Goal: Transaction & Acquisition: Purchase product/service

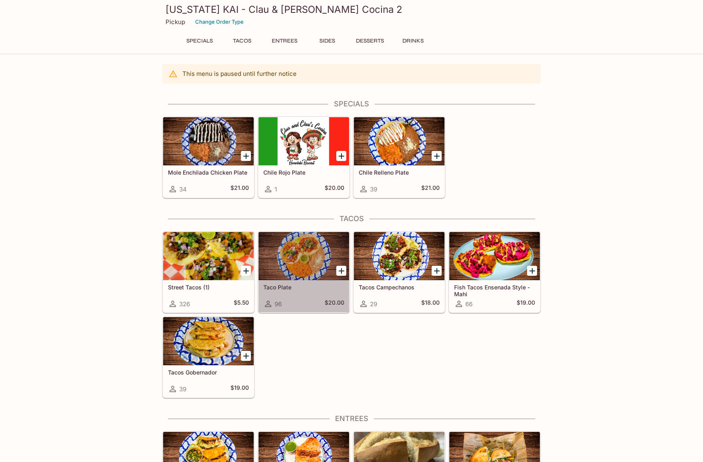
click at [284, 268] on div at bounding box center [304, 256] width 91 height 48
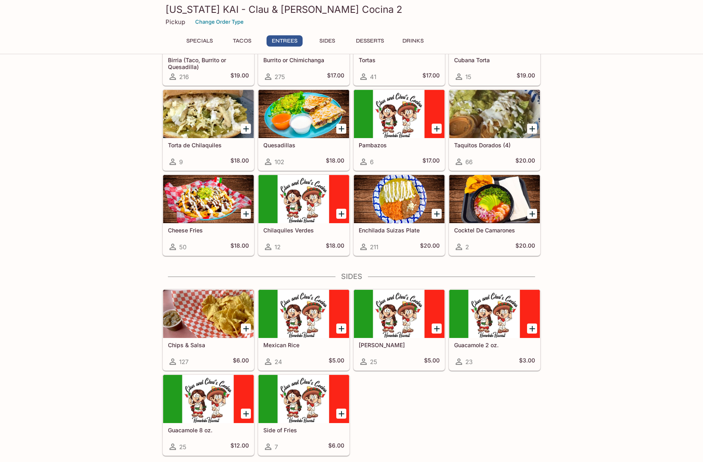
scroll to position [441, 0]
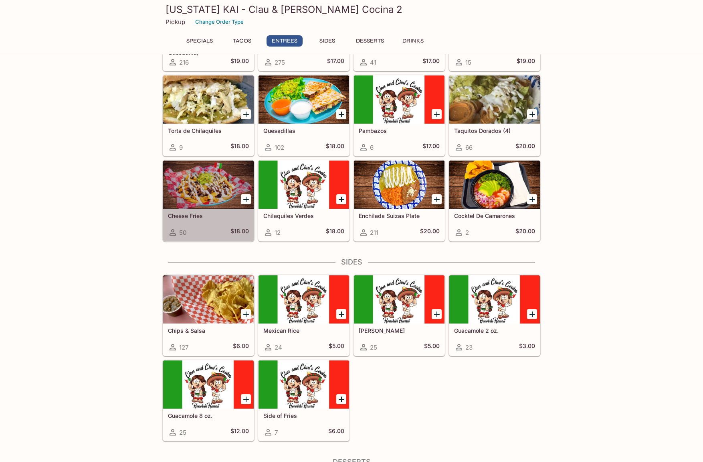
click at [195, 194] on div at bounding box center [208, 184] width 91 height 48
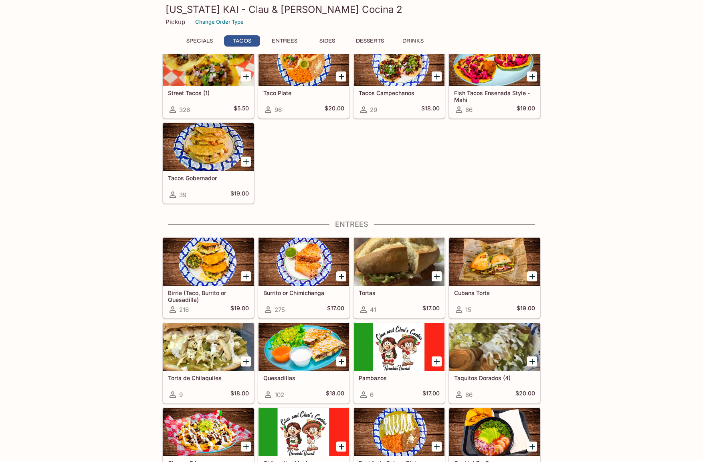
scroll to position [241, 0]
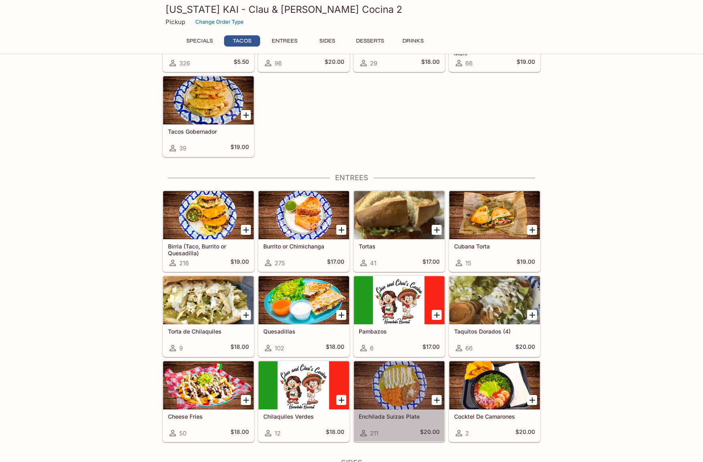
click at [392, 382] on div at bounding box center [399, 385] width 91 height 48
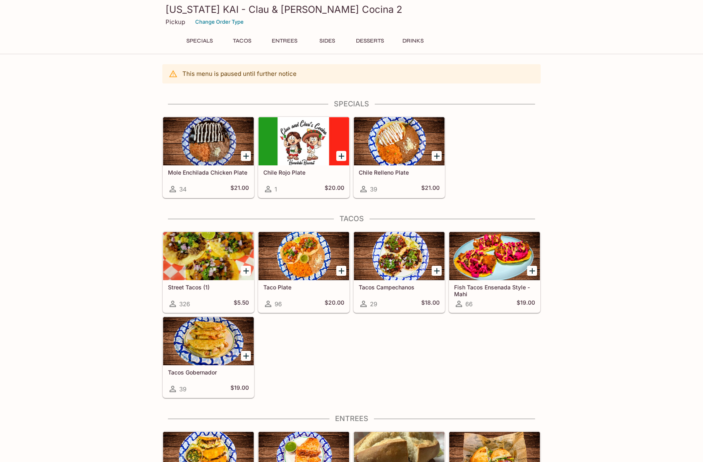
click at [200, 257] on div at bounding box center [208, 256] width 91 height 48
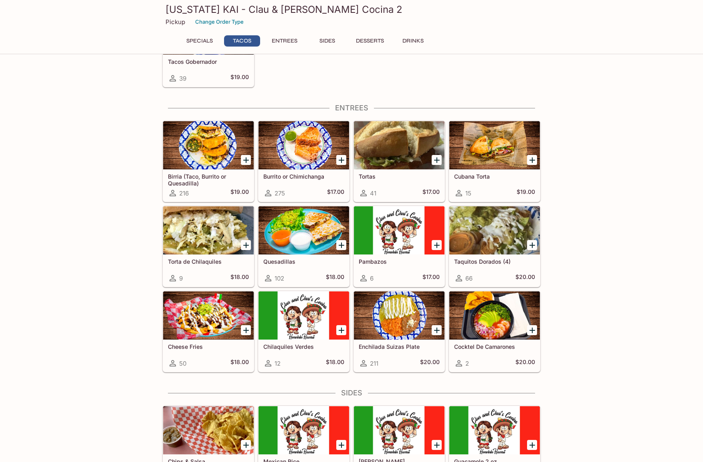
scroll to position [321, 0]
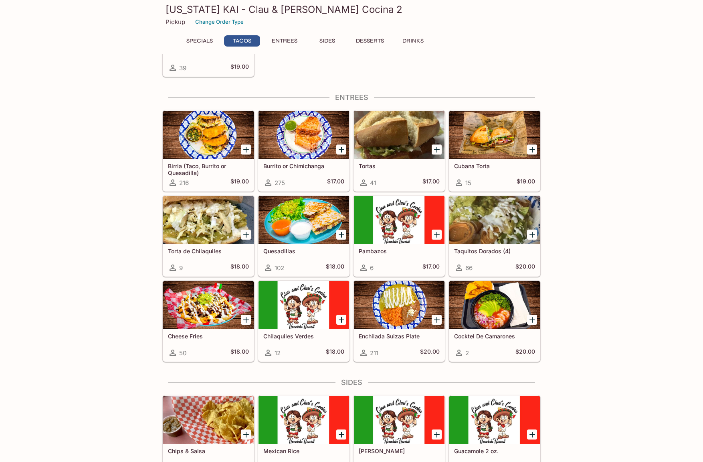
click at [483, 225] on div at bounding box center [494, 220] width 91 height 48
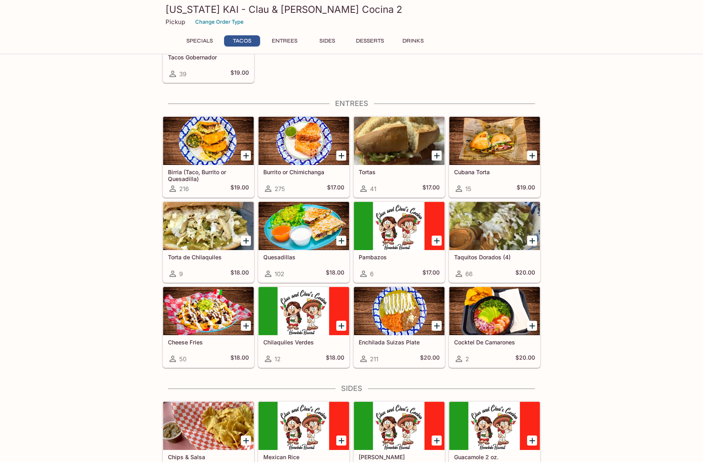
scroll to position [317, 0]
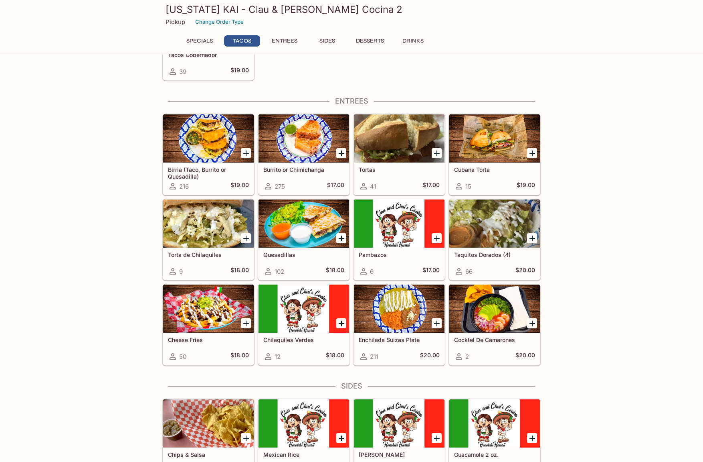
click at [488, 226] on div at bounding box center [494, 223] width 91 height 48
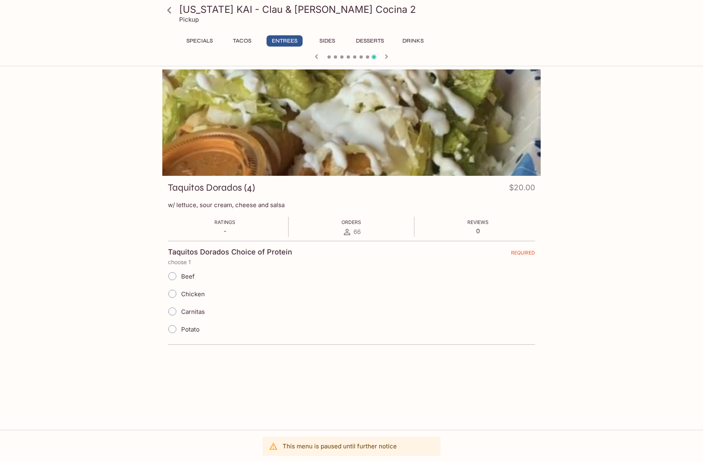
click at [429, 136] on div at bounding box center [351, 122] width 379 height 106
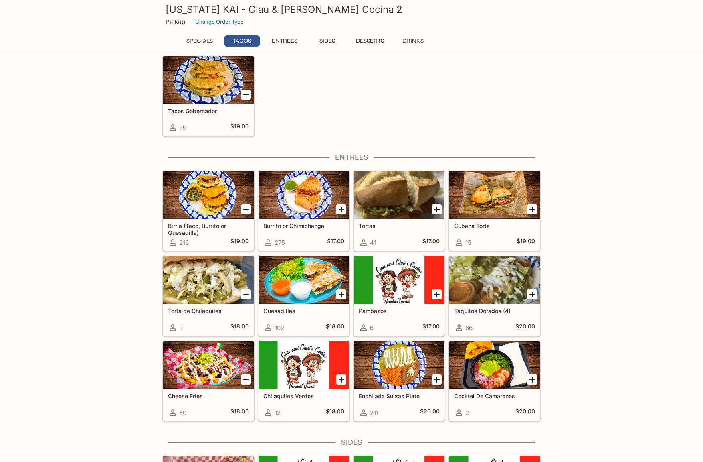
scroll to position [317, 0]
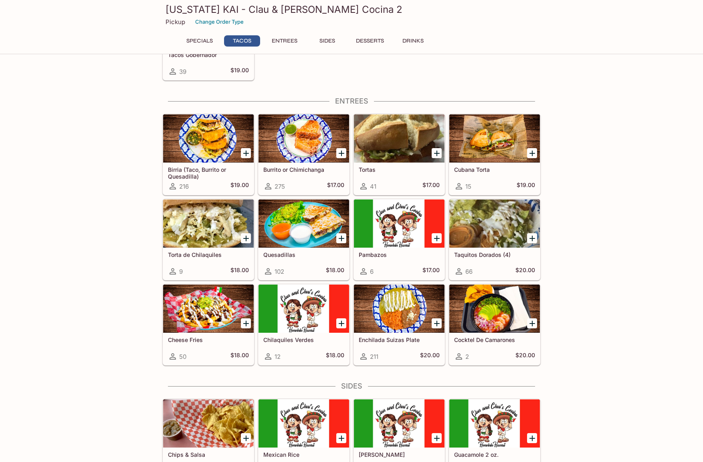
click at [323, 238] on div at bounding box center [304, 223] width 91 height 48
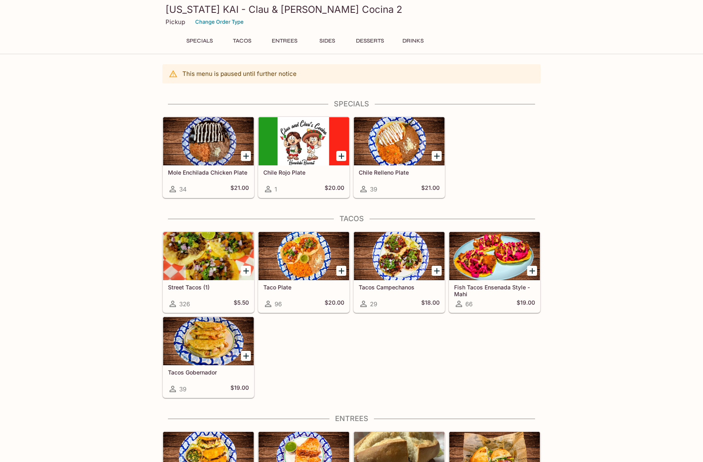
click at [217, 250] on div at bounding box center [208, 256] width 91 height 48
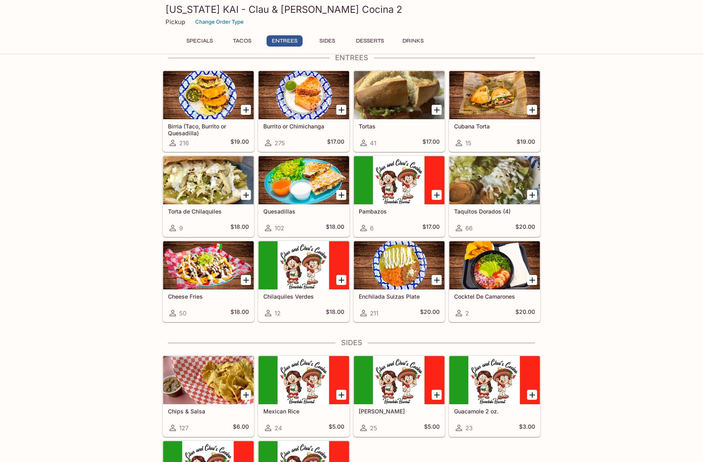
scroll to position [361, 0]
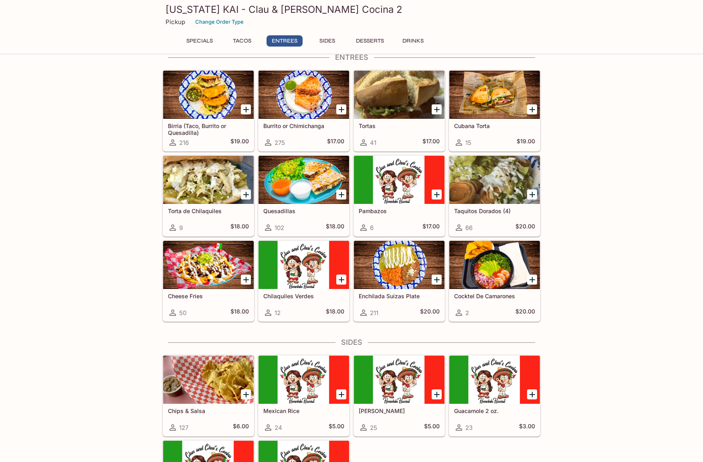
click at [496, 196] on div at bounding box center [494, 180] width 91 height 48
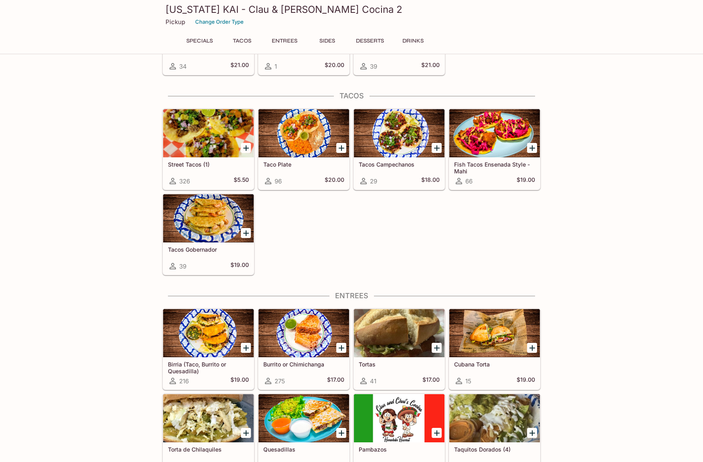
scroll to position [277, 0]
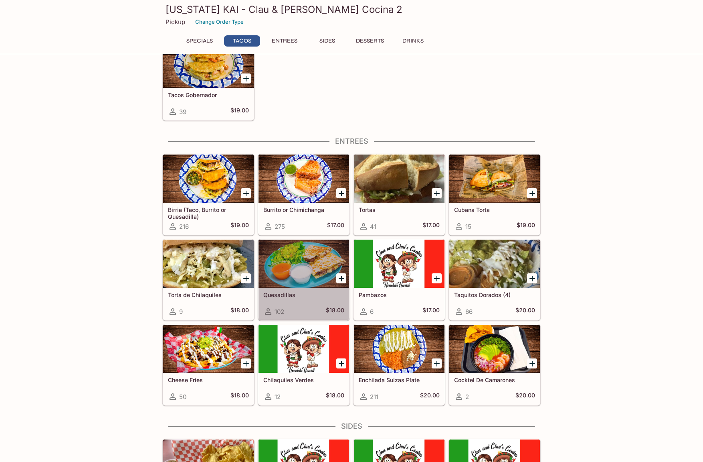
click at [326, 274] on div at bounding box center [304, 263] width 91 height 48
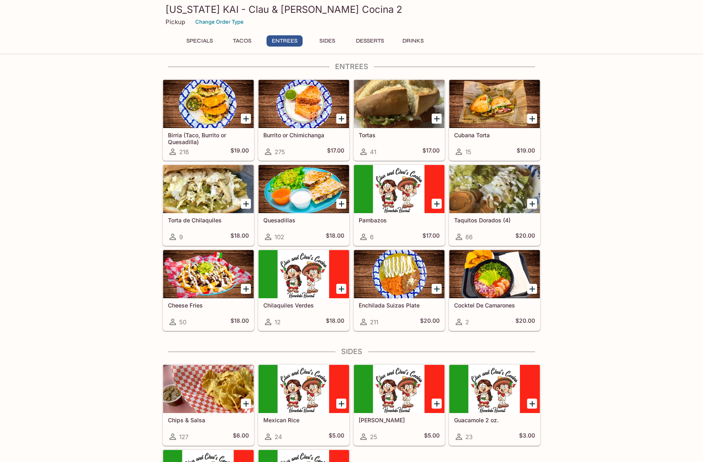
scroll to position [397, 0]
